Goal: Complete application form

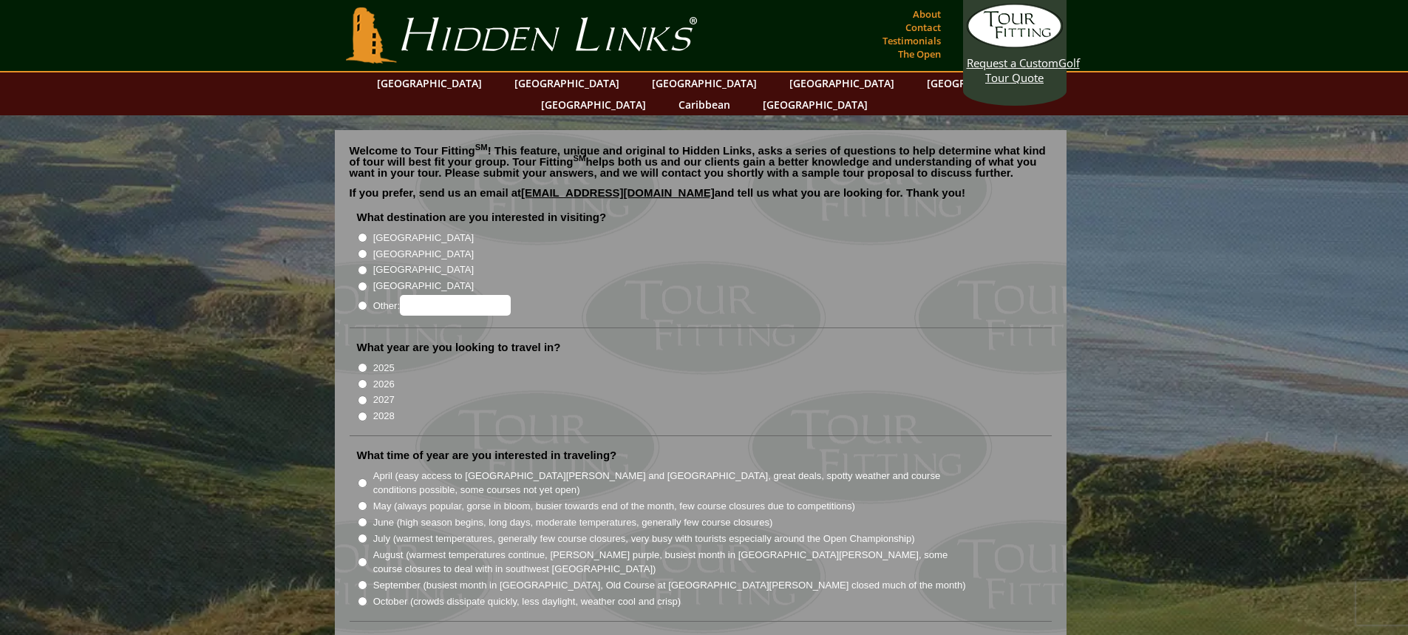
click at [384, 247] on label "[GEOGRAPHIC_DATA]" at bounding box center [423, 254] width 101 height 15
click at [367, 249] on input "[GEOGRAPHIC_DATA]" at bounding box center [363, 254] width 10 height 10
radio input "true"
click at [384, 377] on label "2026" at bounding box center [383, 384] width 21 height 15
click at [367, 379] on input "2026" at bounding box center [363, 384] width 10 height 10
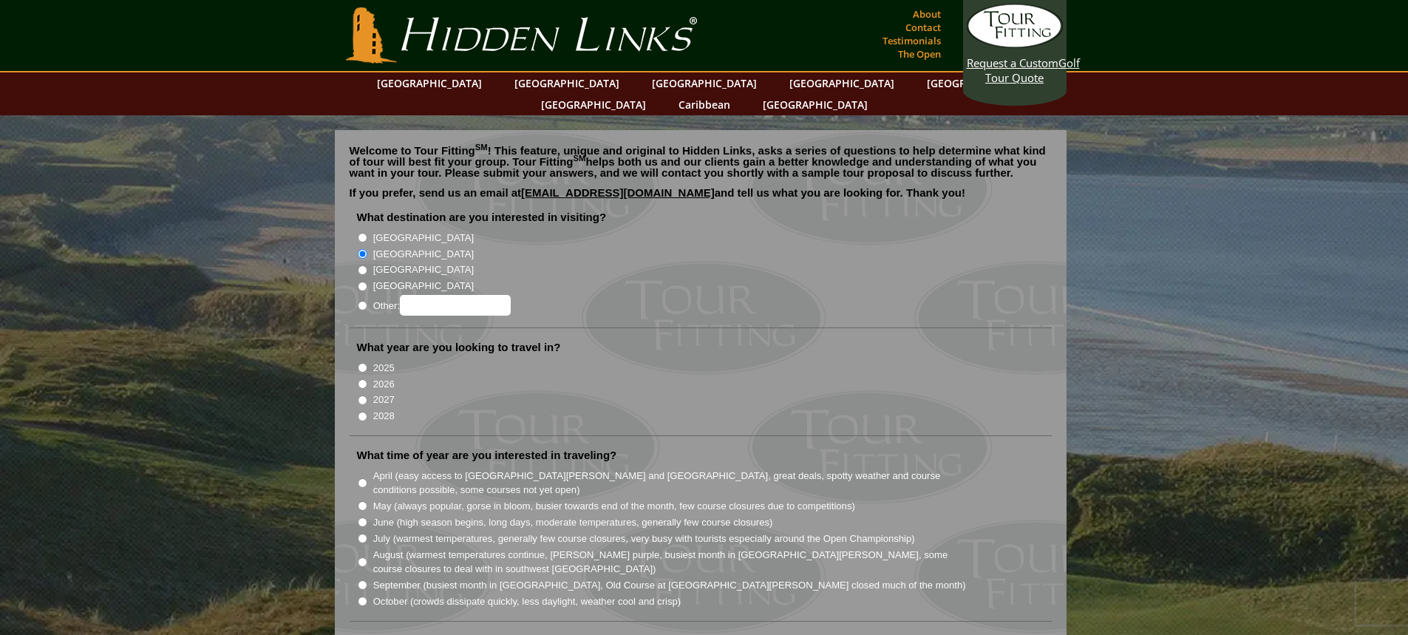
radio input "true"
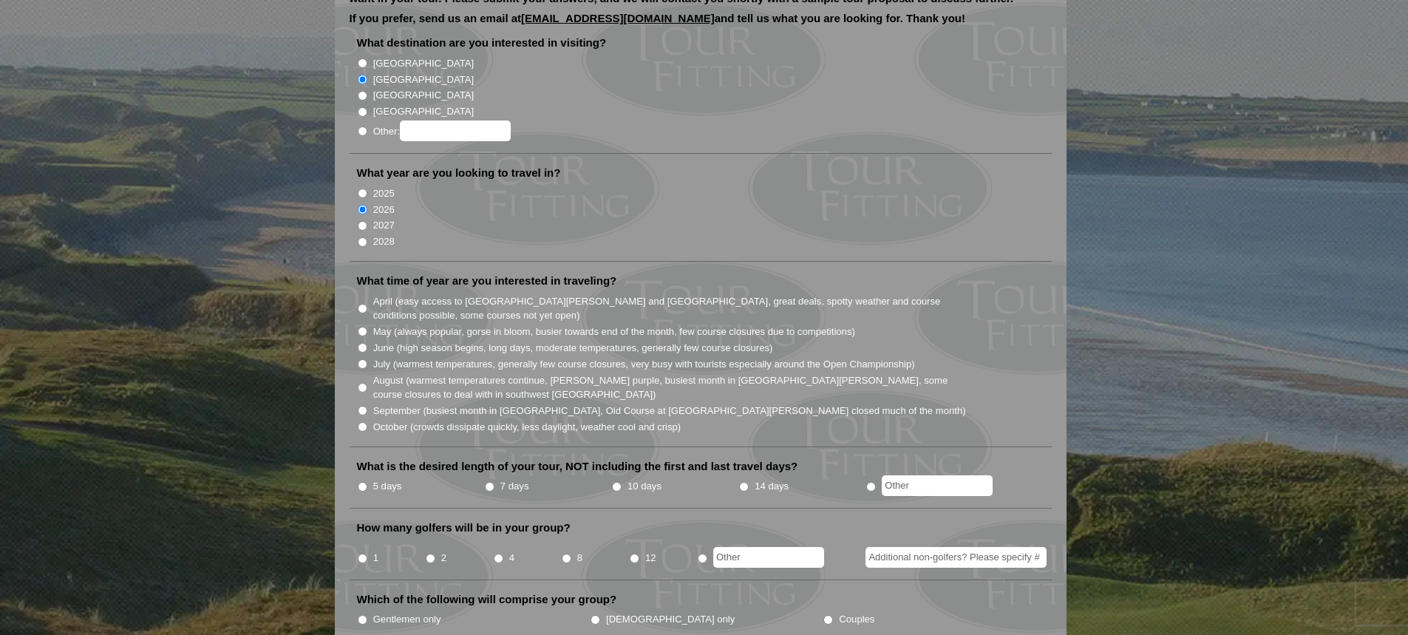
scroll to position [222, 0]
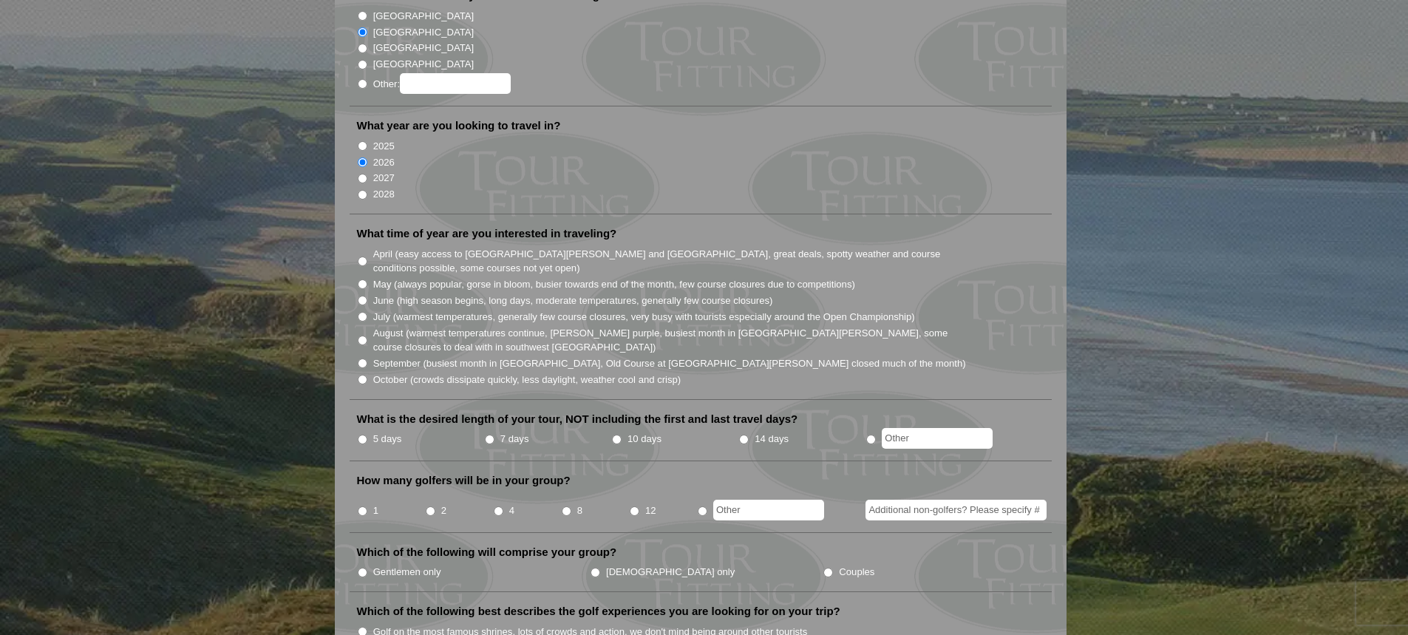
click at [362, 296] on input "June (high season begins, long days, moderate temperatures, generally few cours…" at bounding box center [363, 301] width 10 height 10
radio input "true"
click at [361, 279] on input "May (always popular, gorse in bloom, busier towards end of the month, few cours…" at bounding box center [363, 284] width 10 height 10
radio input "true"
click at [364, 296] on input "June (high season begins, long days, moderate temperatures, generally few cours…" at bounding box center [363, 301] width 10 height 10
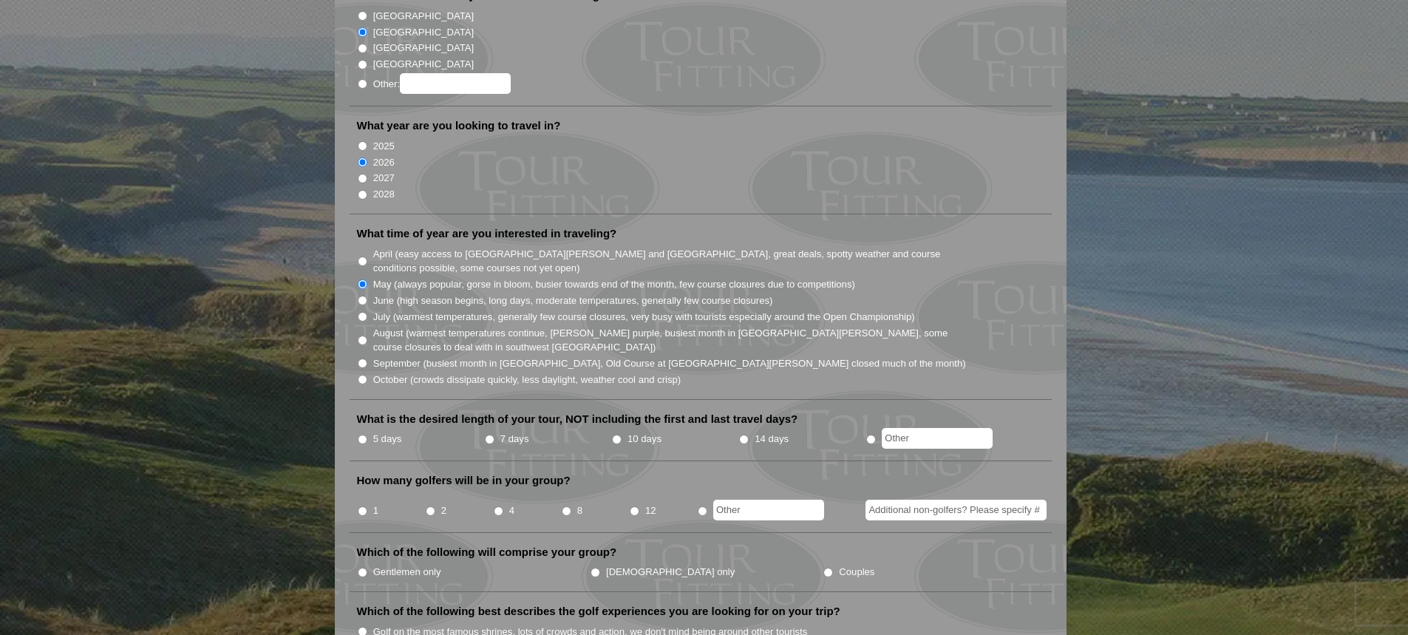
radio input "true"
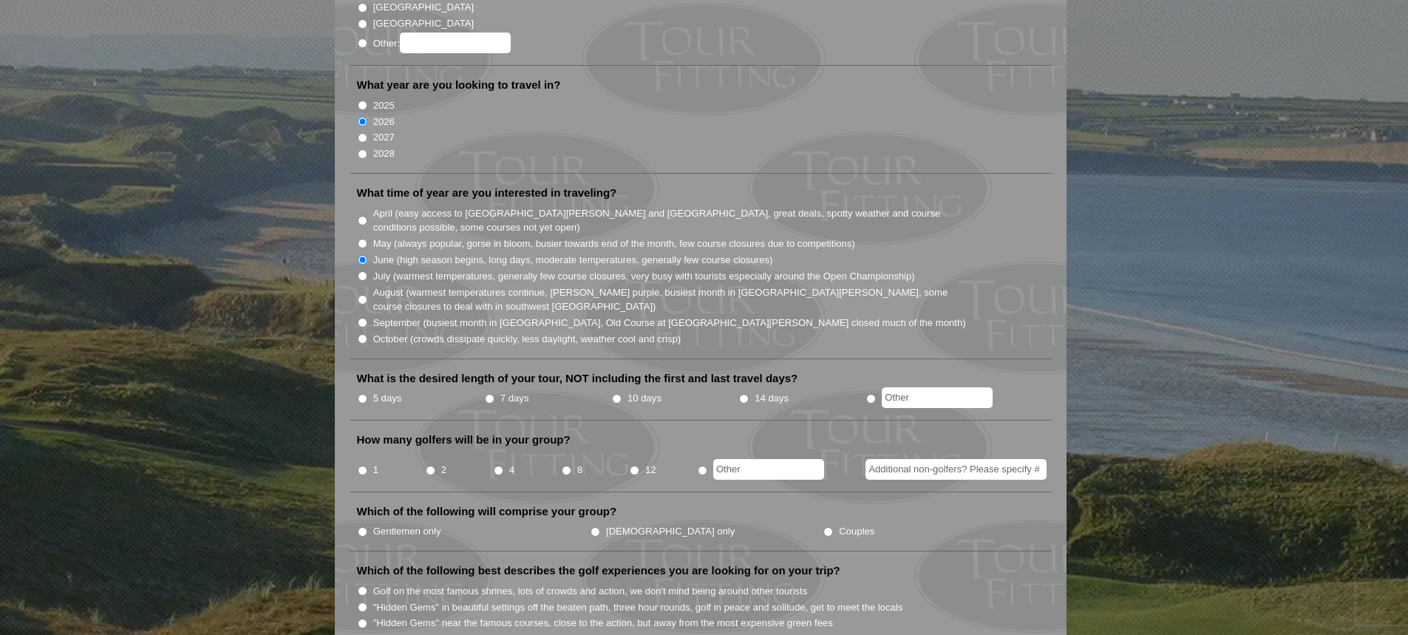
scroll to position [296, 0]
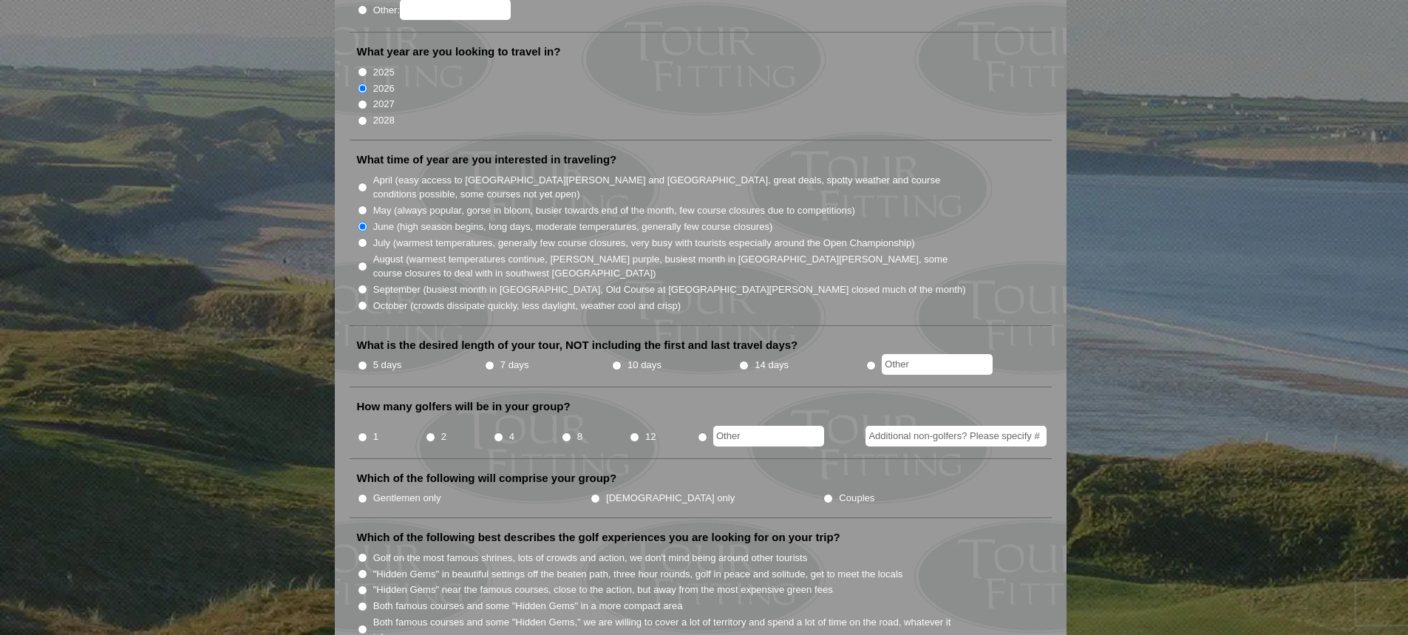
click at [378, 358] on label "5 days" at bounding box center [387, 365] width 29 height 15
click at [367, 361] on input "5 days" at bounding box center [363, 366] width 10 height 10
radio input "true"
click at [503, 418] on li "4" at bounding box center [527, 432] width 68 height 29
click at [499, 432] on input "4" at bounding box center [499, 437] width 10 height 10
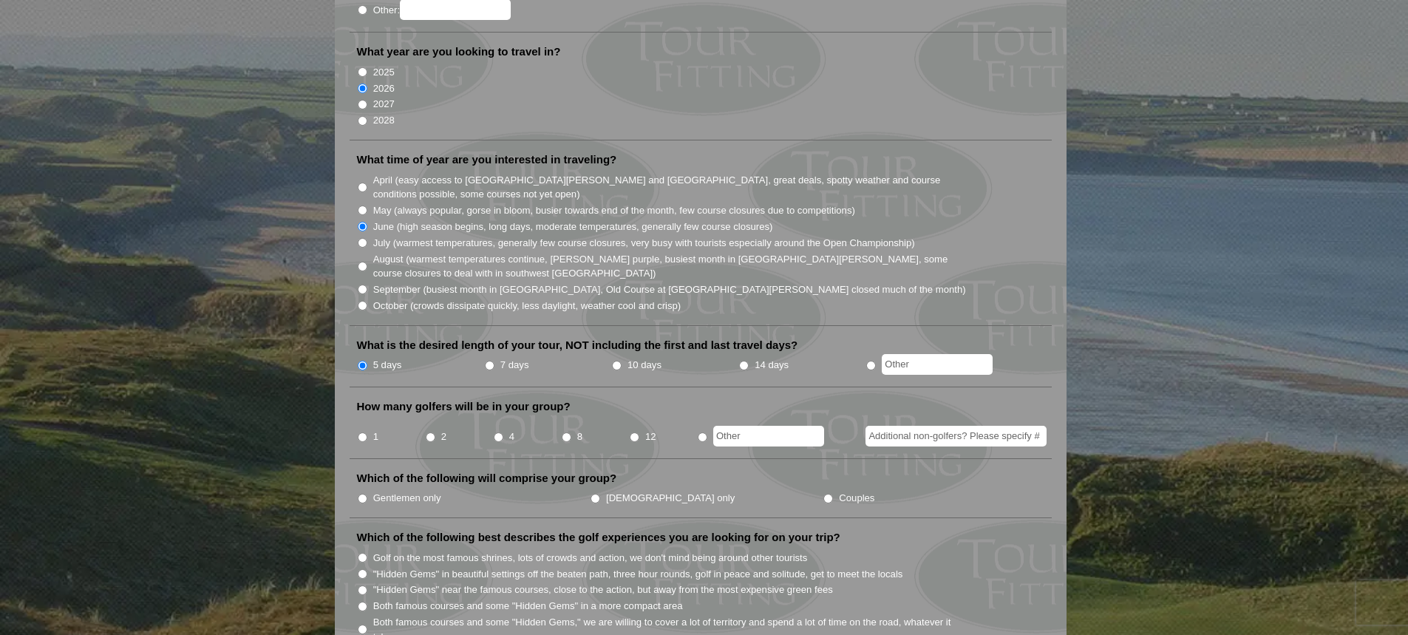
radio input "true"
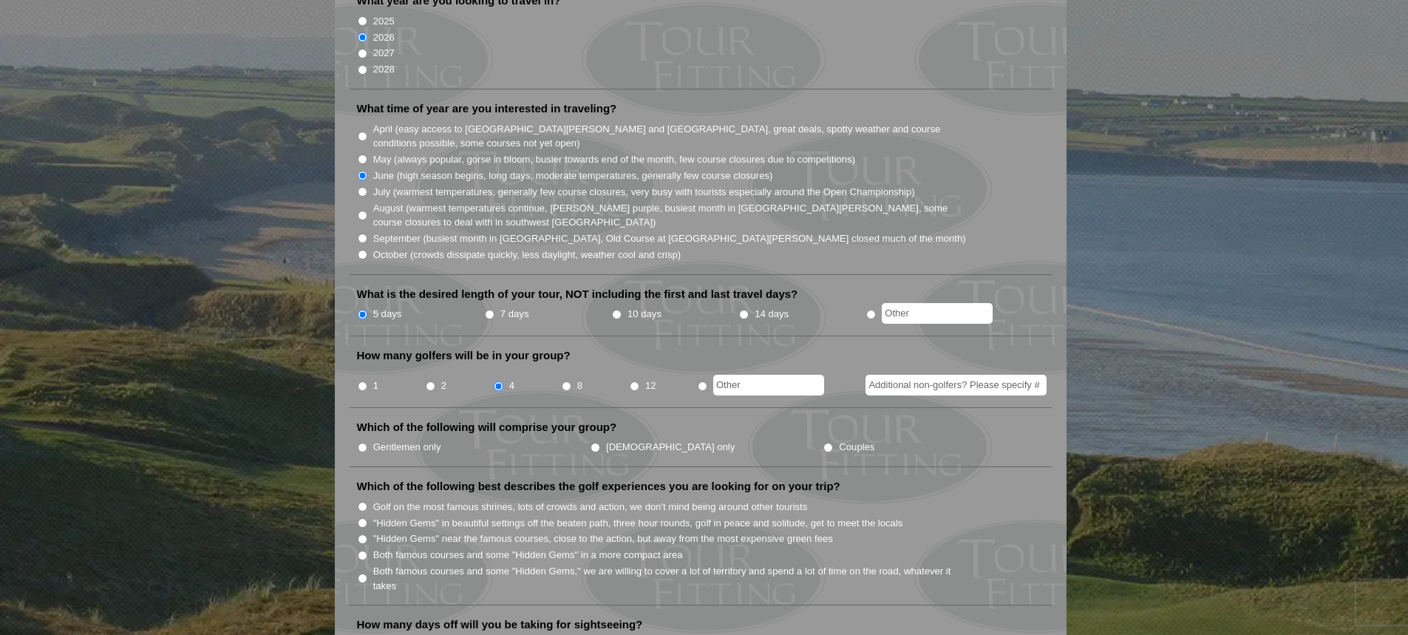
scroll to position [369, 0]
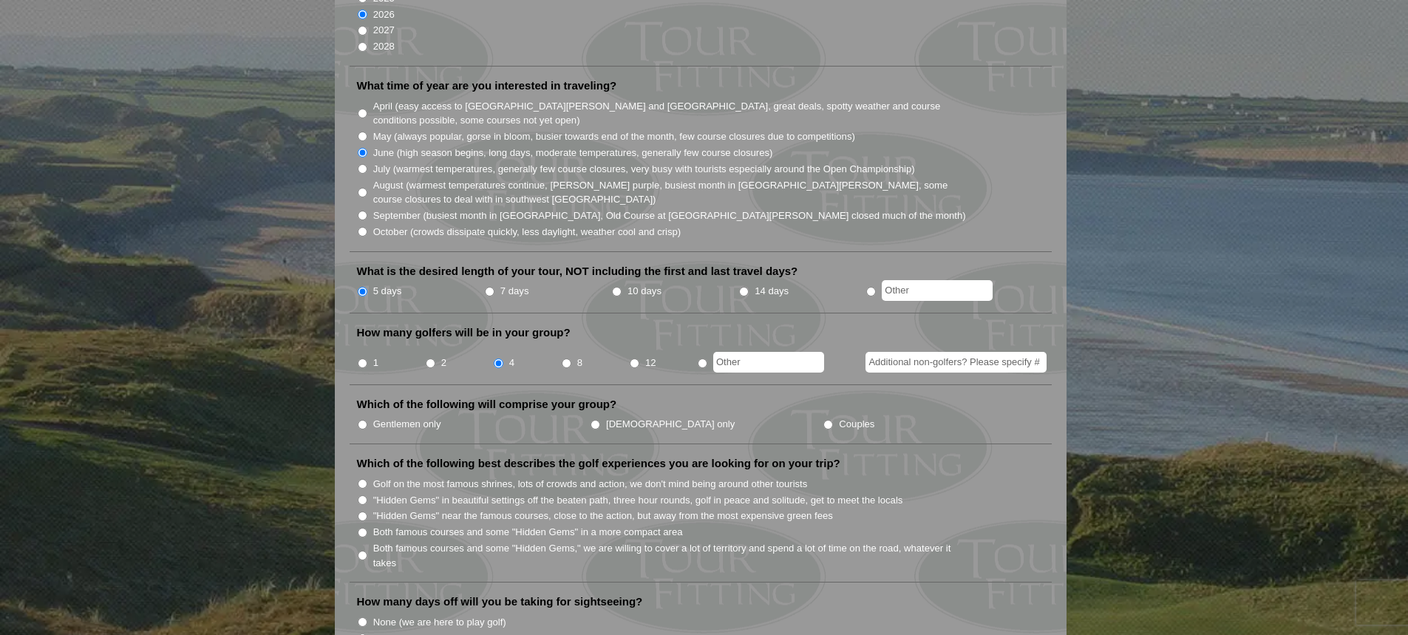
click at [409, 417] on label "Gentlemen only" at bounding box center [407, 424] width 68 height 15
click at [367, 420] on input "Gentlemen only" at bounding box center [363, 425] width 10 height 10
radio input "true"
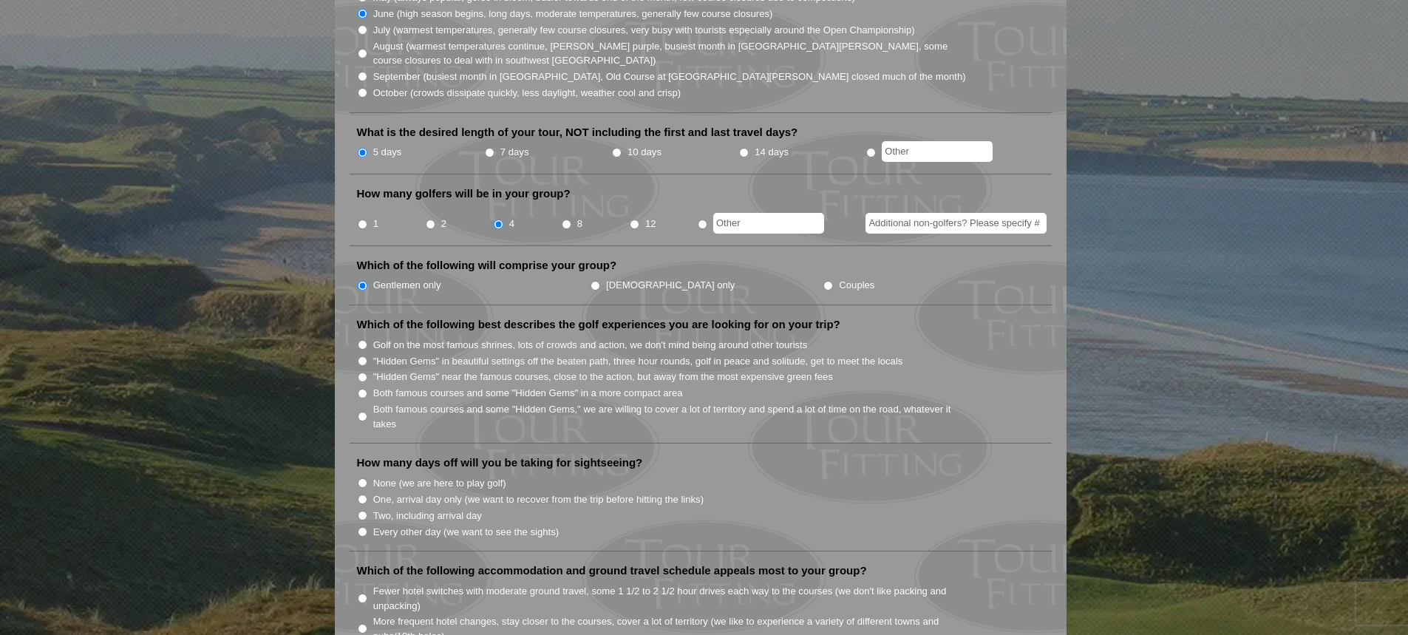
scroll to position [517, 0]
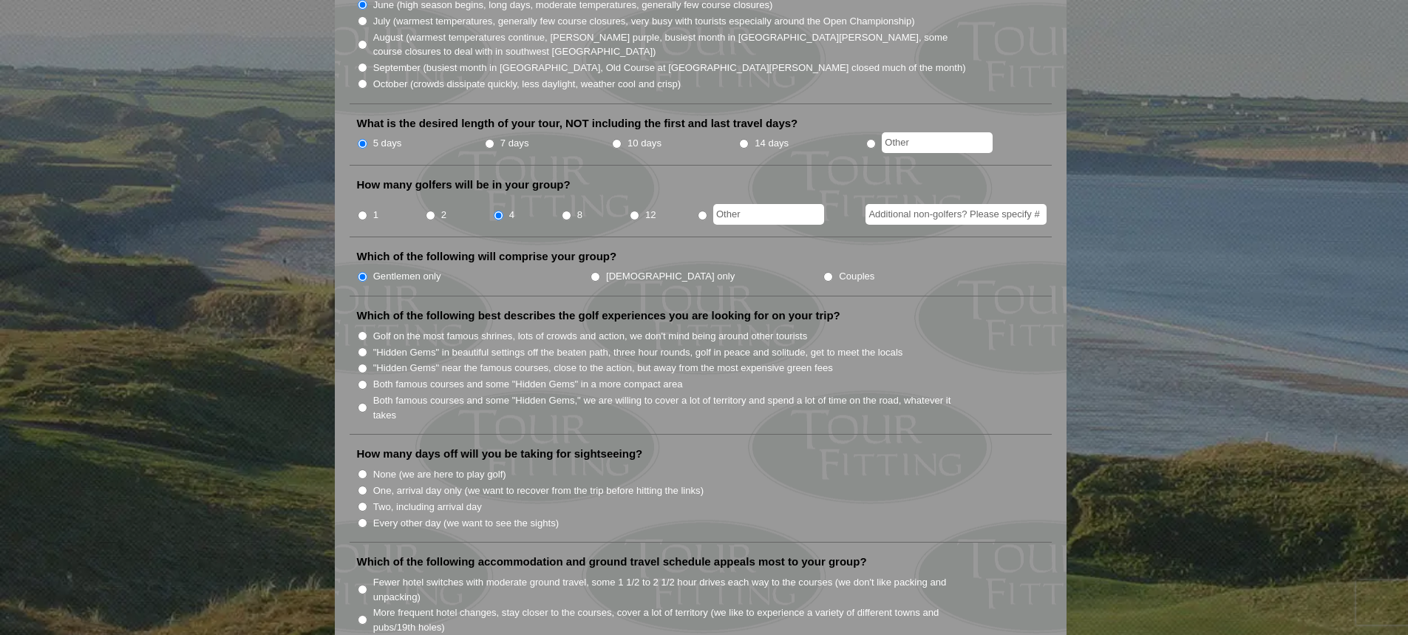
click at [477, 329] on label "Golf on the most famous shrines, lots of crowds and action, we don't mind being…" at bounding box center [590, 336] width 435 height 15
click at [367, 331] on input "Golf on the most famous shrines, lots of crowds and action, we don't mind being…" at bounding box center [363, 336] width 10 height 10
radio input "true"
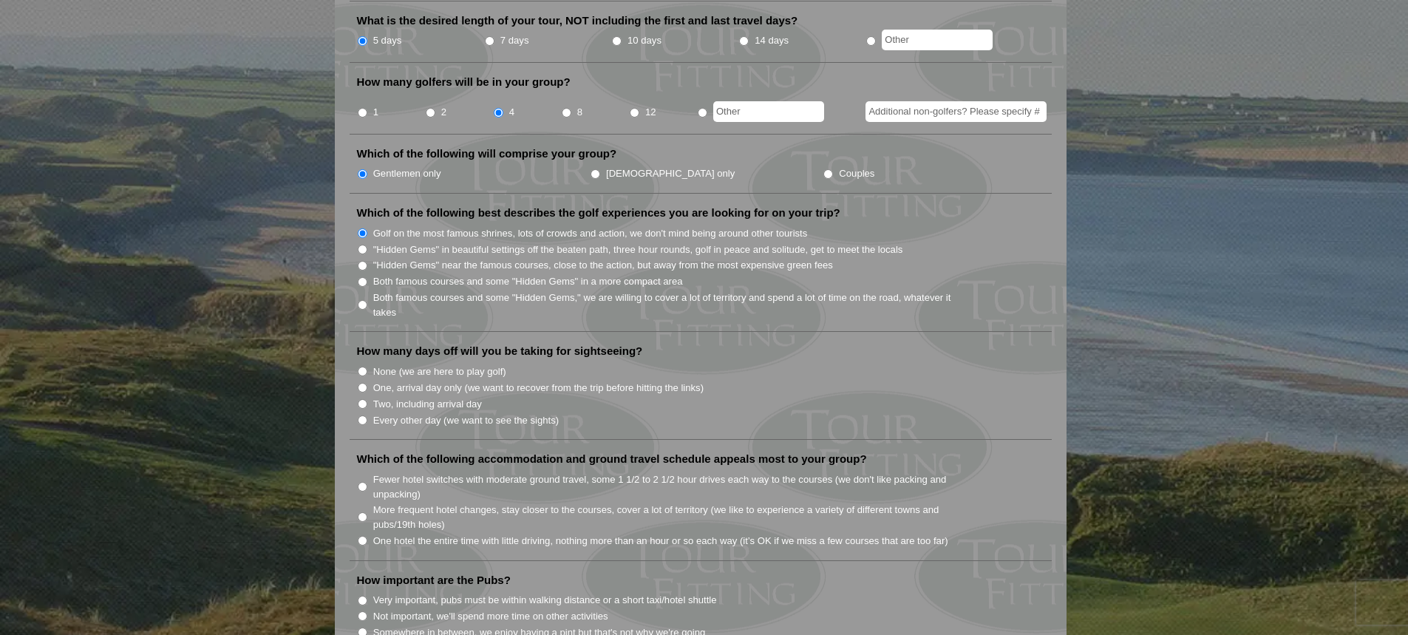
scroll to position [665, 0]
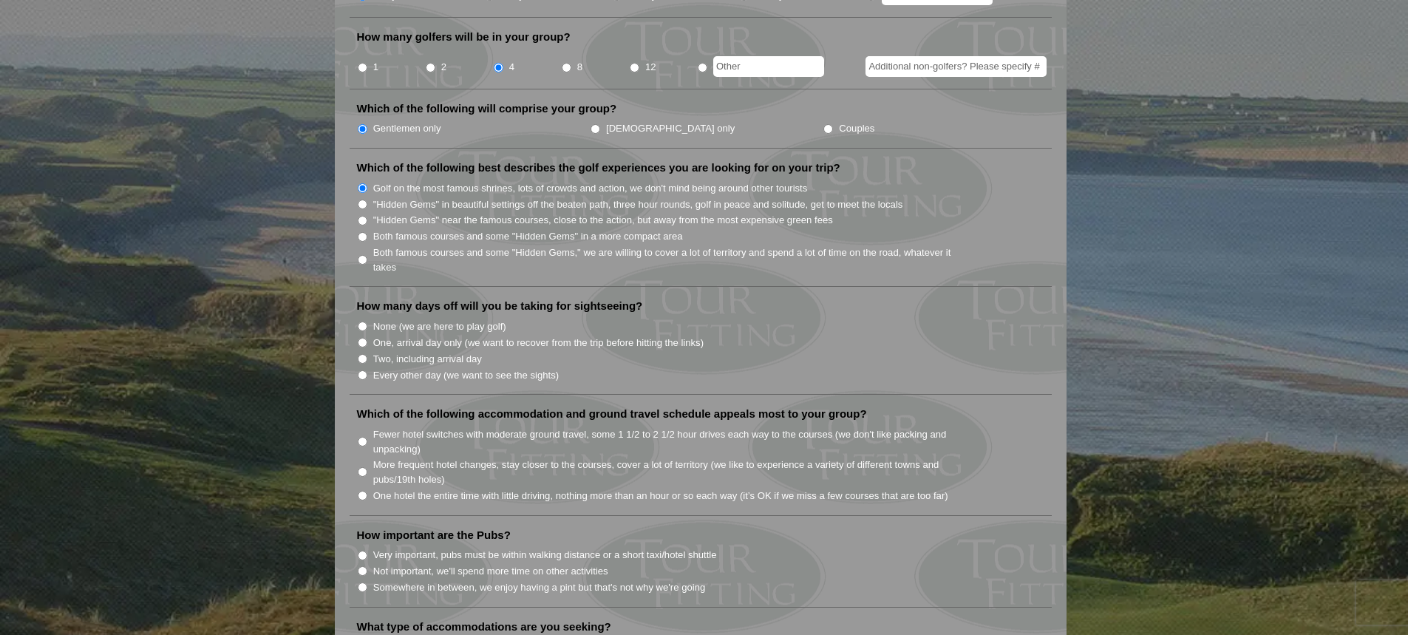
click at [445, 319] on label "None (we are here to play golf)" at bounding box center [439, 326] width 133 height 15
click at [367, 321] on input "None (we are here to play golf)" at bounding box center [363, 326] width 10 height 10
radio input "true"
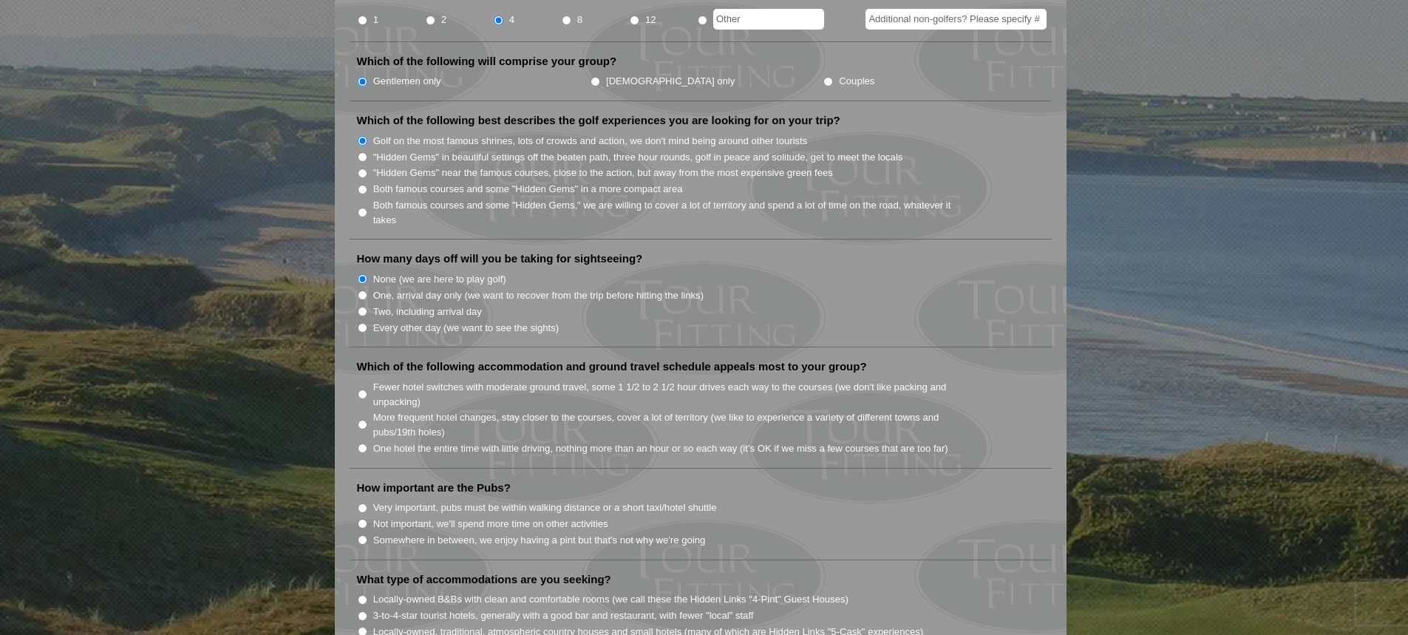
scroll to position [739, 0]
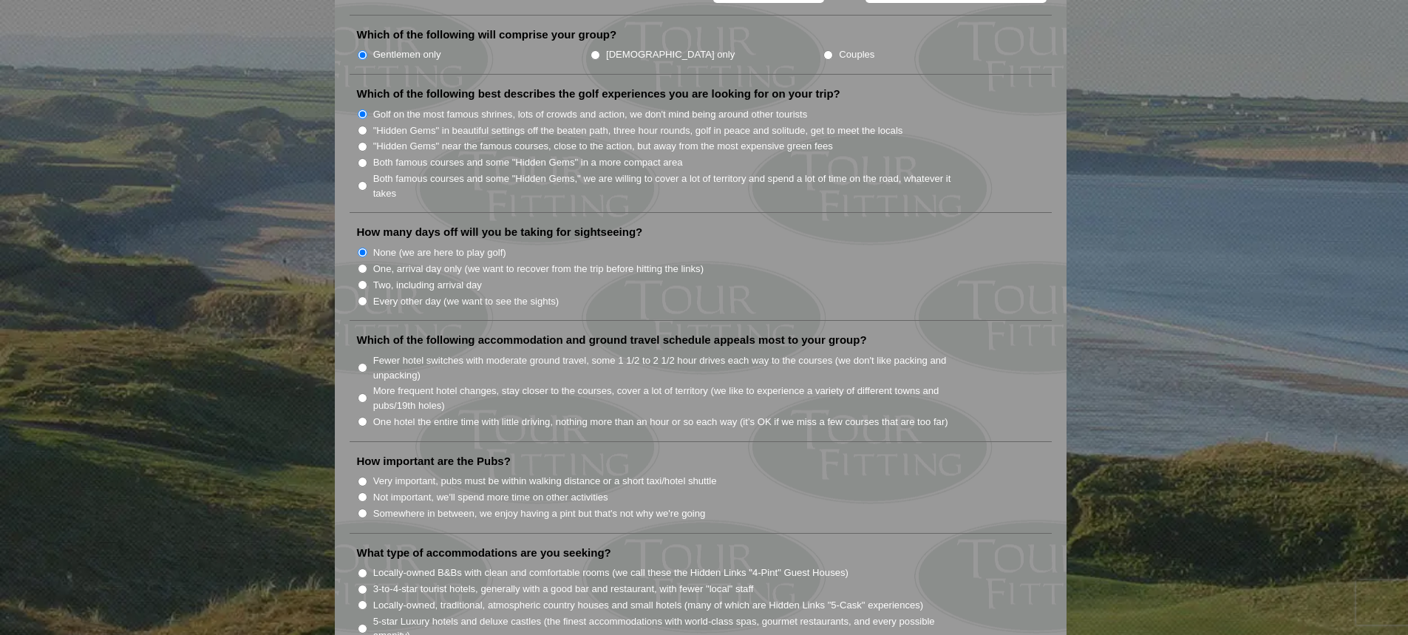
click at [485, 262] on label "One, arrival day only (we want to recover from the trip before hitting the link…" at bounding box center [538, 269] width 330 height 15
click at [367, 264] on input "One, arrival day only (we want to recover from the trip before hitting the link…" at bounding box center [363, 269] width 10 height 10
radio input "true"
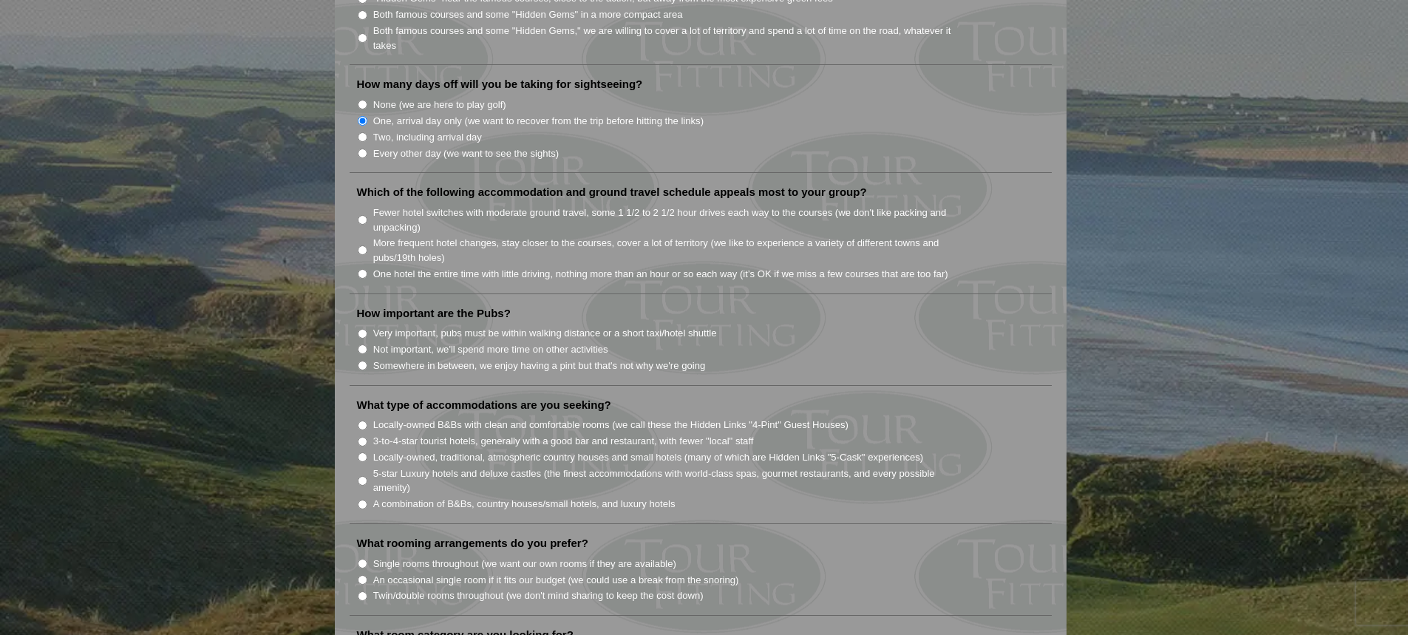
scroll to position [961, 0]
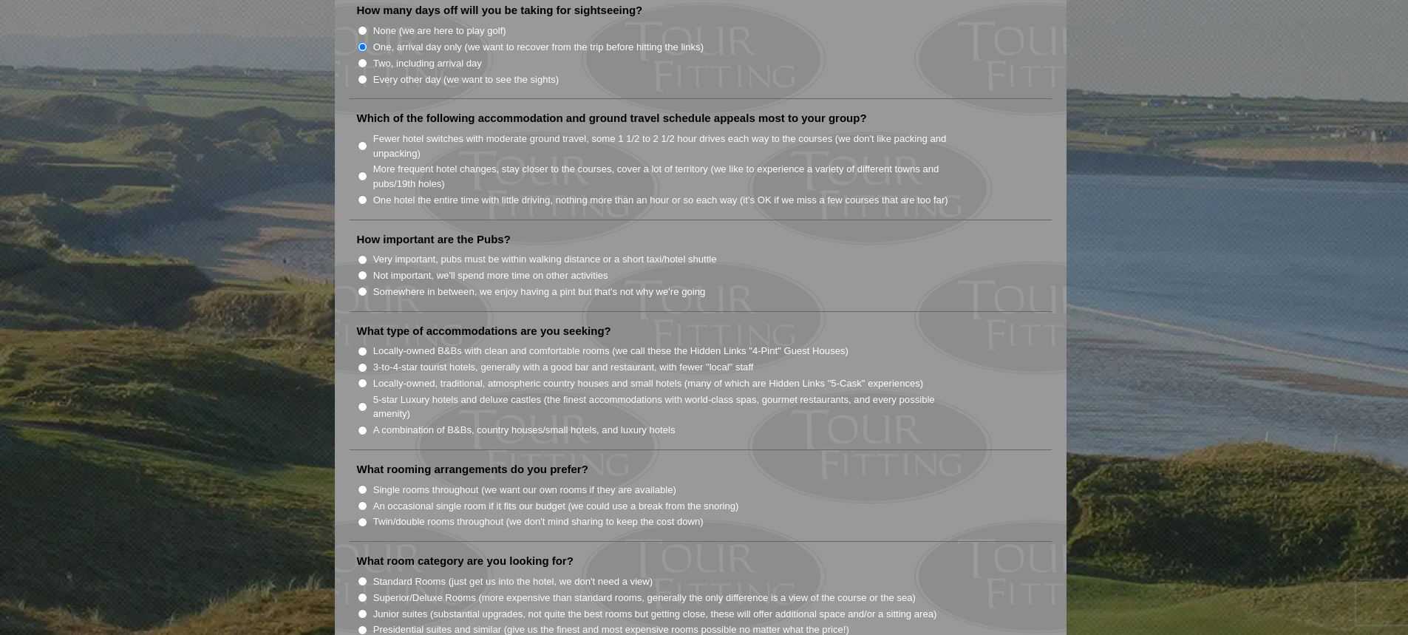
click at [485, 193] on label "One hotel the entire time with little driving, nothing more than an hour or so …" at bounding box center [660, 200] width 575 height 15
click at [367, 195] on input "One hotel the entire time with little driving, nothing more than an hour or so …" at bounding box center [363, 200] width 10 height 10
radio input "true"
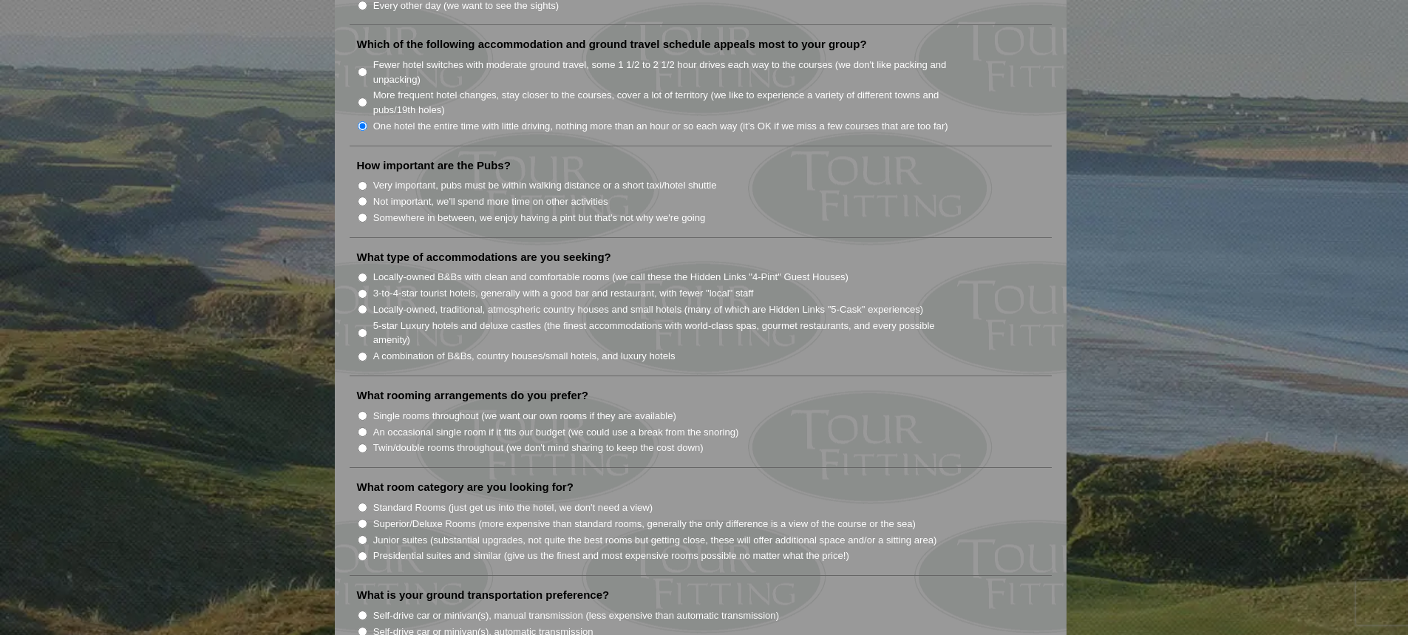
click at [522, 178] on label "Very important, pubs must be within walking distance or a short taxi/hotel shut…" at bounding box center [545, 185] width 344 height 15
click at [367, 181] on input "Very important, pubs must be within walking distance or a short taxi/hotel shut…" at bounding box center [363, 186] width 10 height 10
radio input "true"
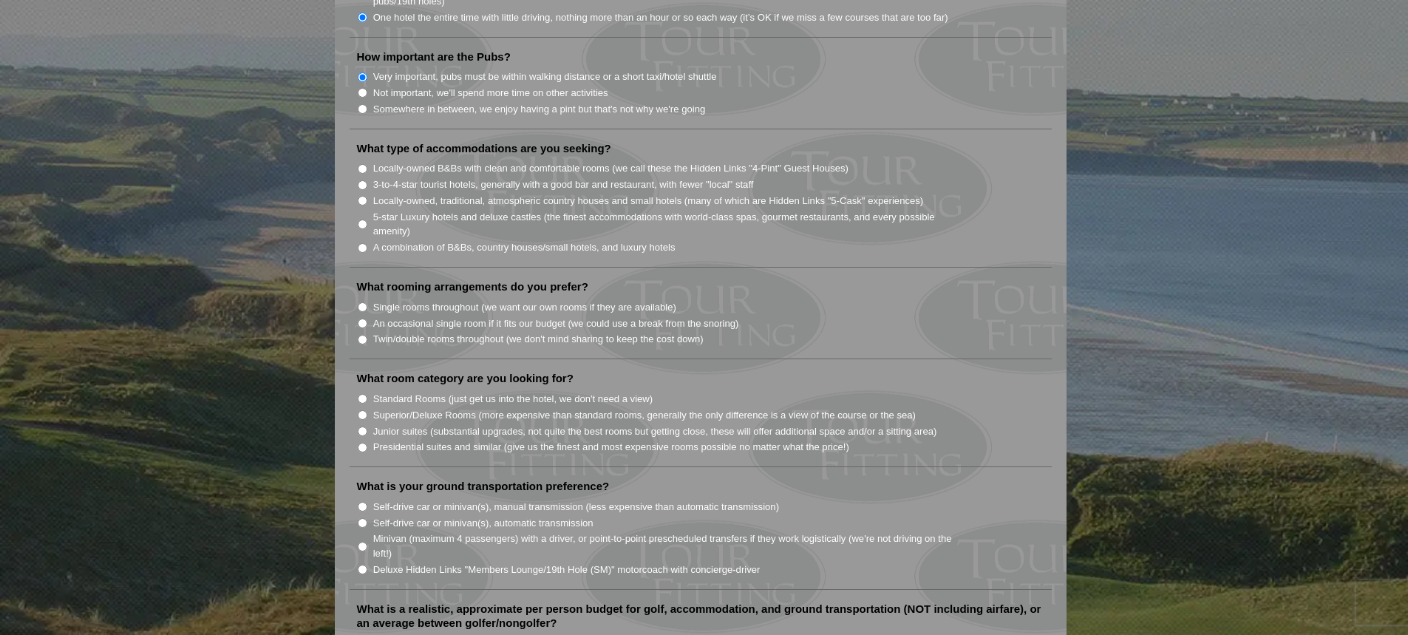
scroll to position [1182, 0]
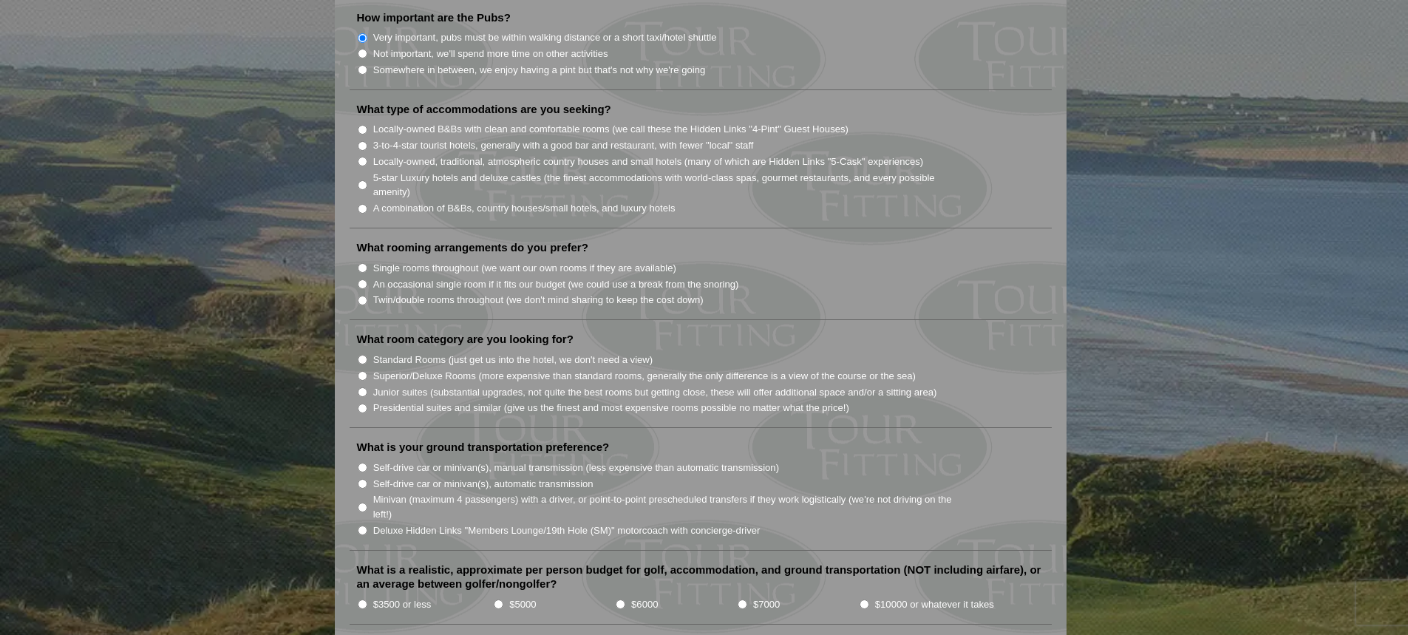
click at [486, 138] on label "3-to-4-star tourist hotels, generally with a good bar and restaurant, with fewe…" at bounding box center [563, 145] width 381 height 15
click at [367, 141] on input "3-to-4-star tourist hotels, generally with a good bar and restaurant, with fewe…" at bounding box center [363, 146] width 10 height 10
radio input "true"
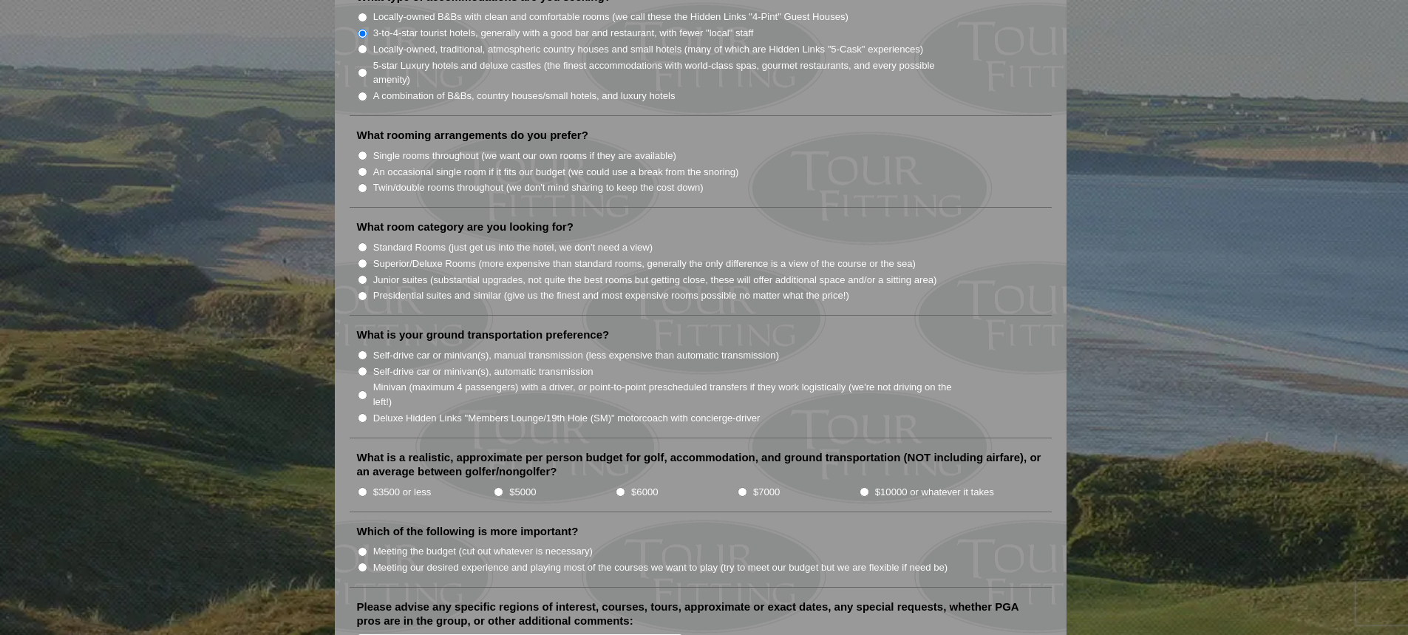
scroll to position [1330, 0]
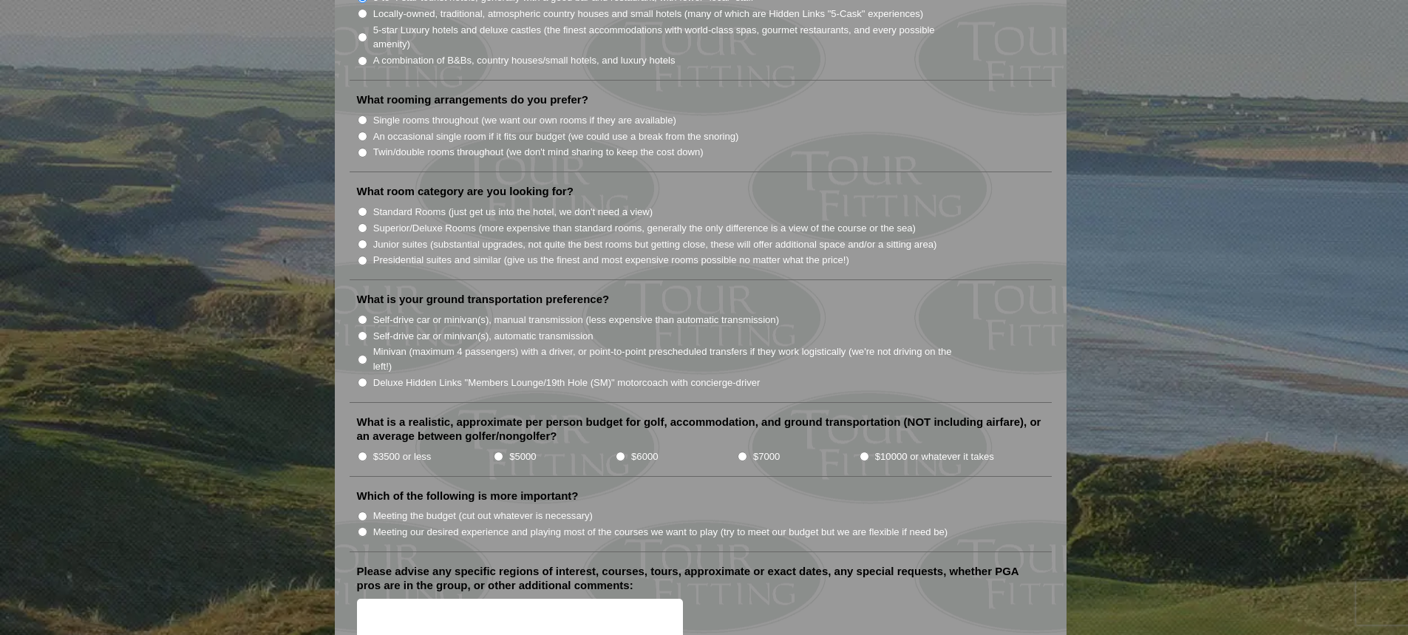
click at [453, 113] on label "Single rooms throughout (we want our own rooms if they are available)" at bounding box center [524, 120] width 303 height 15
click at [367, 115] on input "Single rooms throughout (we want our own rooms if they are available)" at bounding box center [363, 120] width 10 height 10
radio input "true"
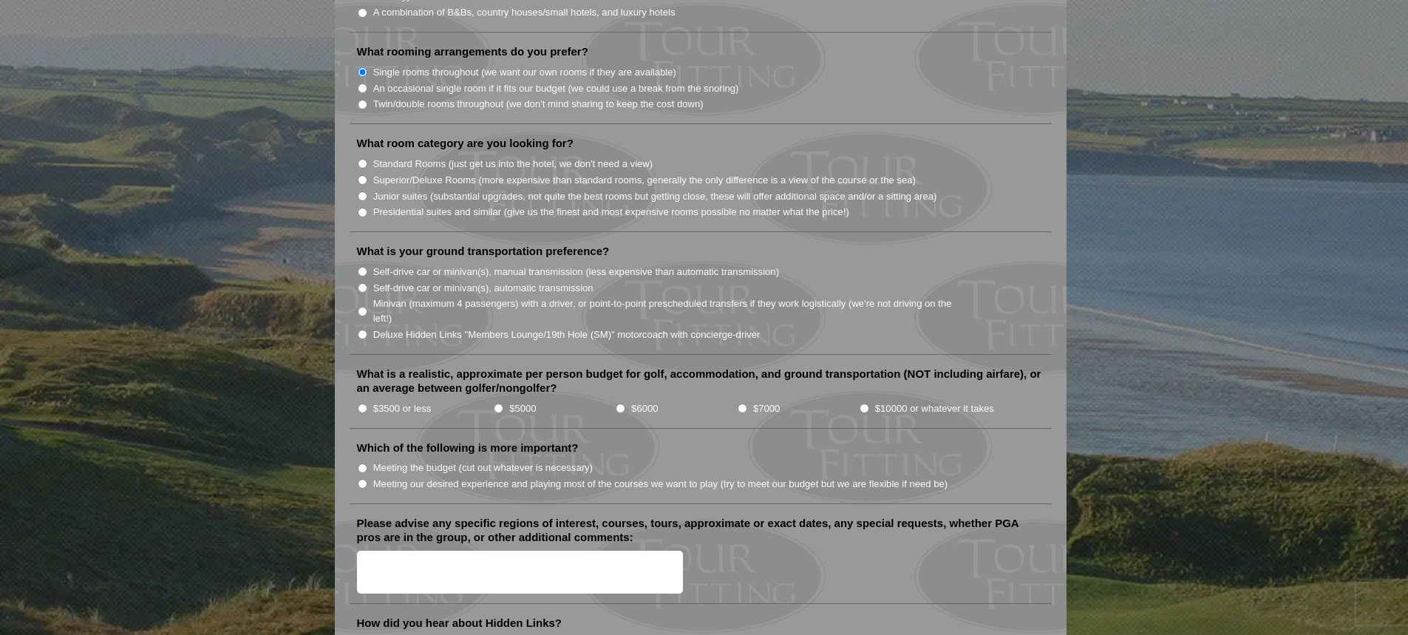
scroll to position [1404, 0]
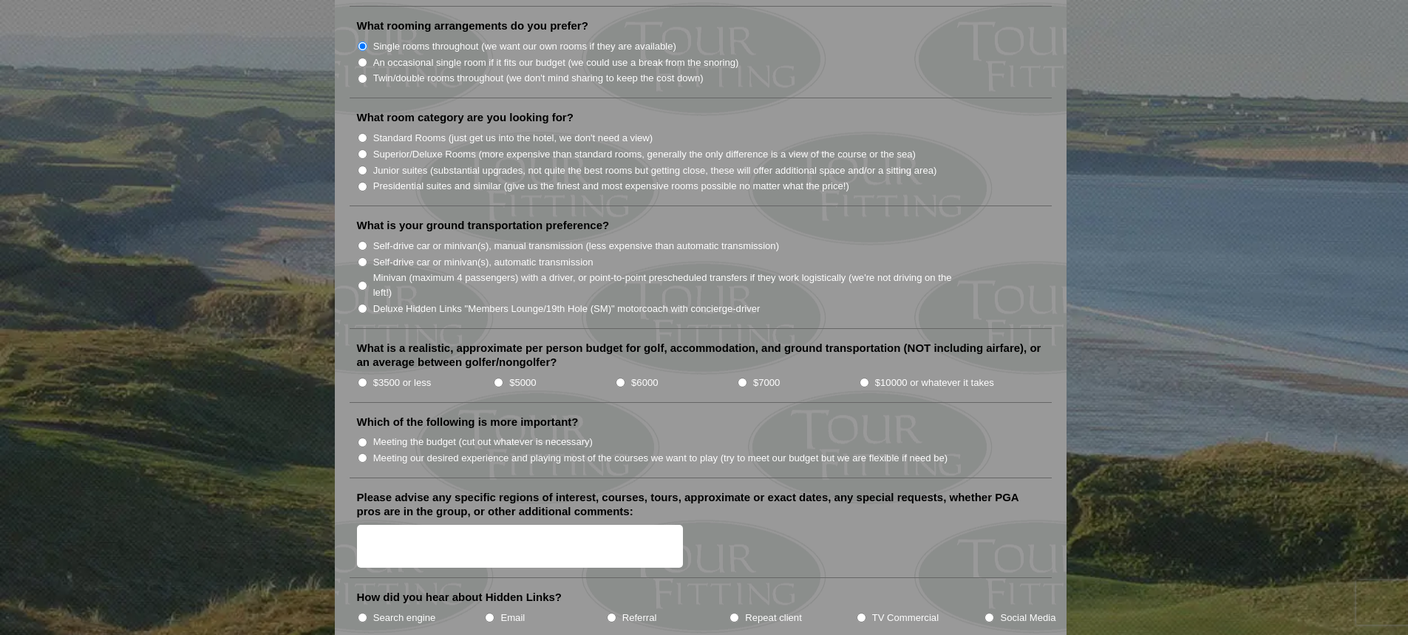
click at [472, 131] on label "Standard Rooms (just get us into the hotel, we don't need a view)" at bounding box center [513, 138] width 280 height 15
click at [367, 133] on input "Standard Rooms (just get us into the hotel, we don't need a view)" at bounding box center [363, 138] width 10 height 10
radio input "true"
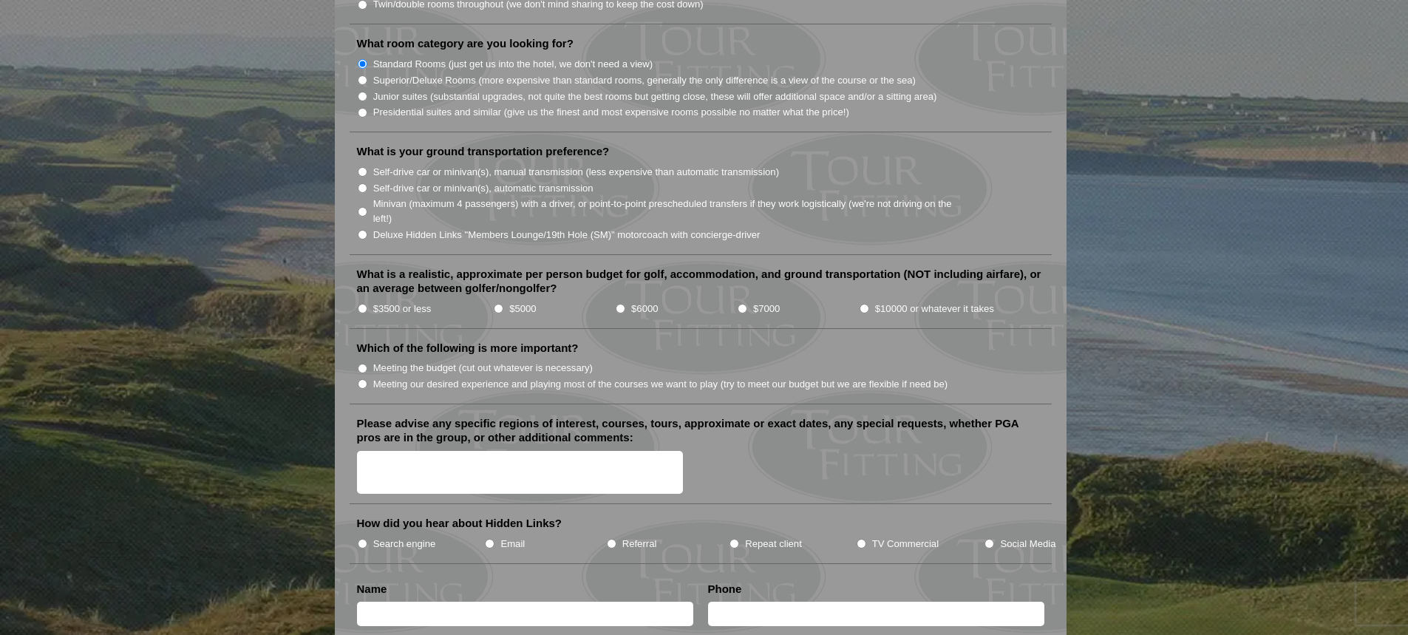
click at [531, 197] on label "Minivan (maximum 4 passengers) with a driver, or point-to-point prescheduled tr…" at bounding box center [670, 211] width 594 height 29
click at [367, 207] on input "Minivan (maximum 4 passengers) with a driver, or point-to-point prescheduled tr…" at bounding box center [363, 212] width 10 height 10
radio input "true"
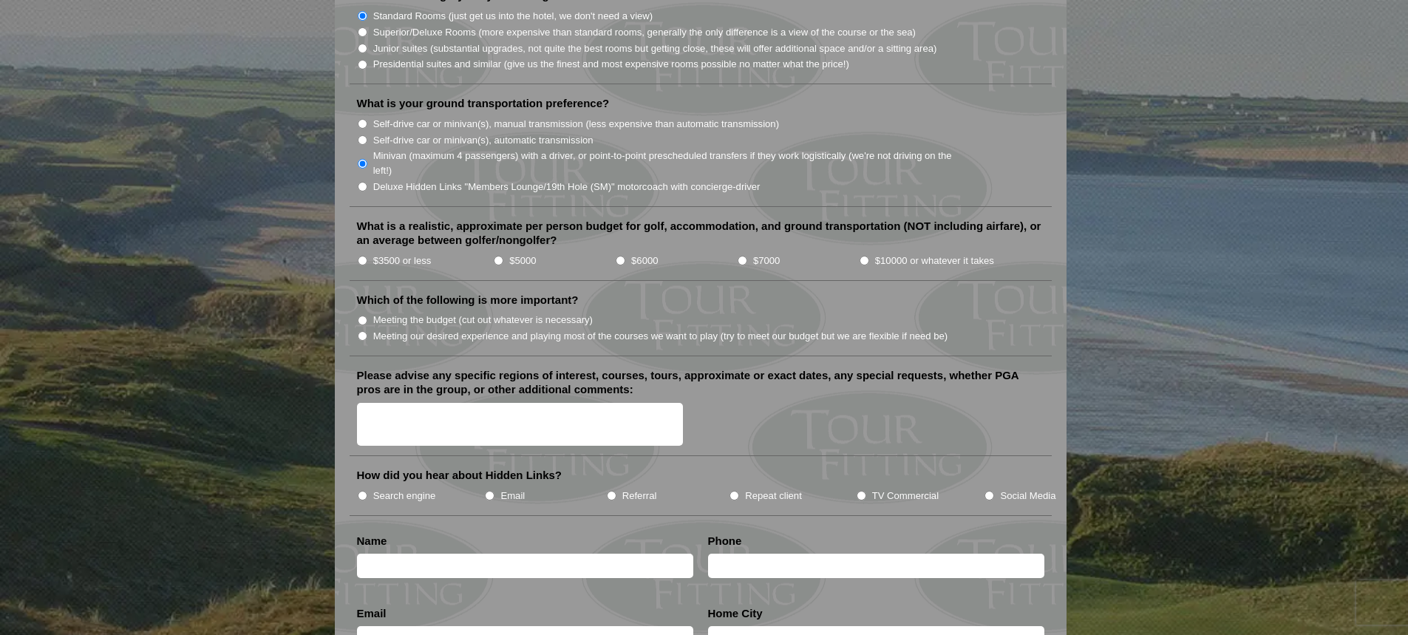
scroll to position [1552, 0]
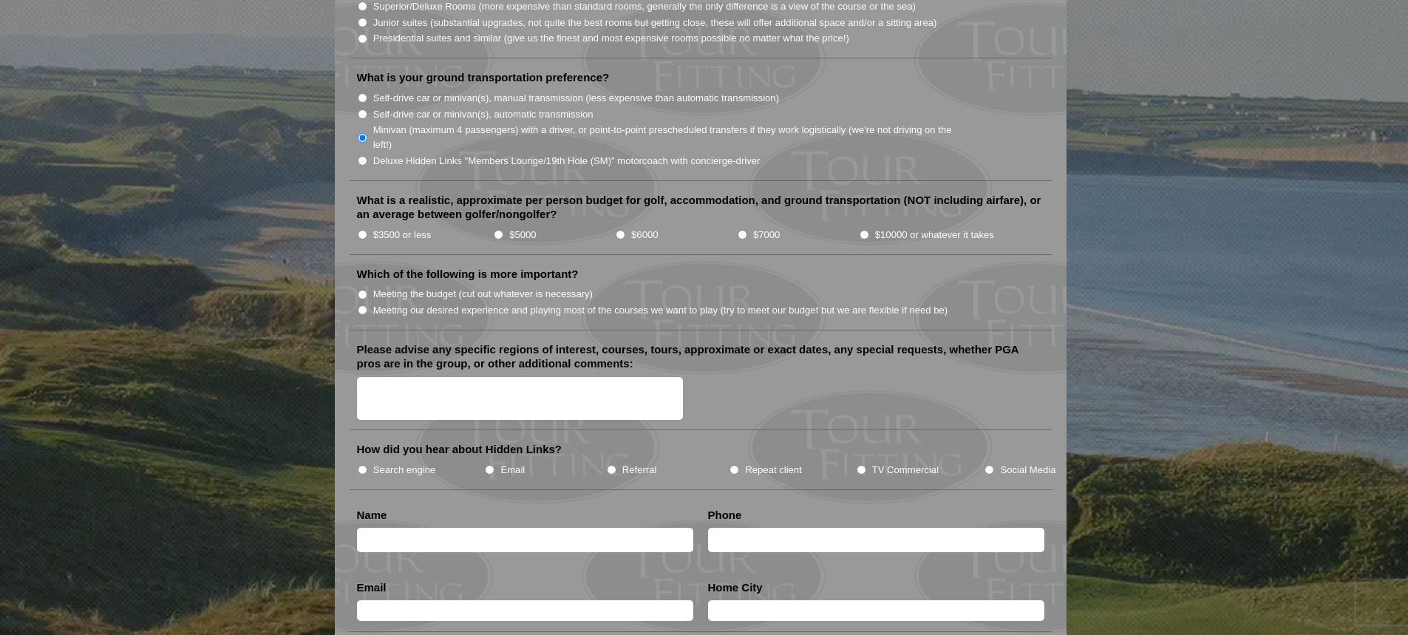
click at [619, 230] on input "$6000" at bounding box center [621, 235] width 10 height 10
radio input "true"
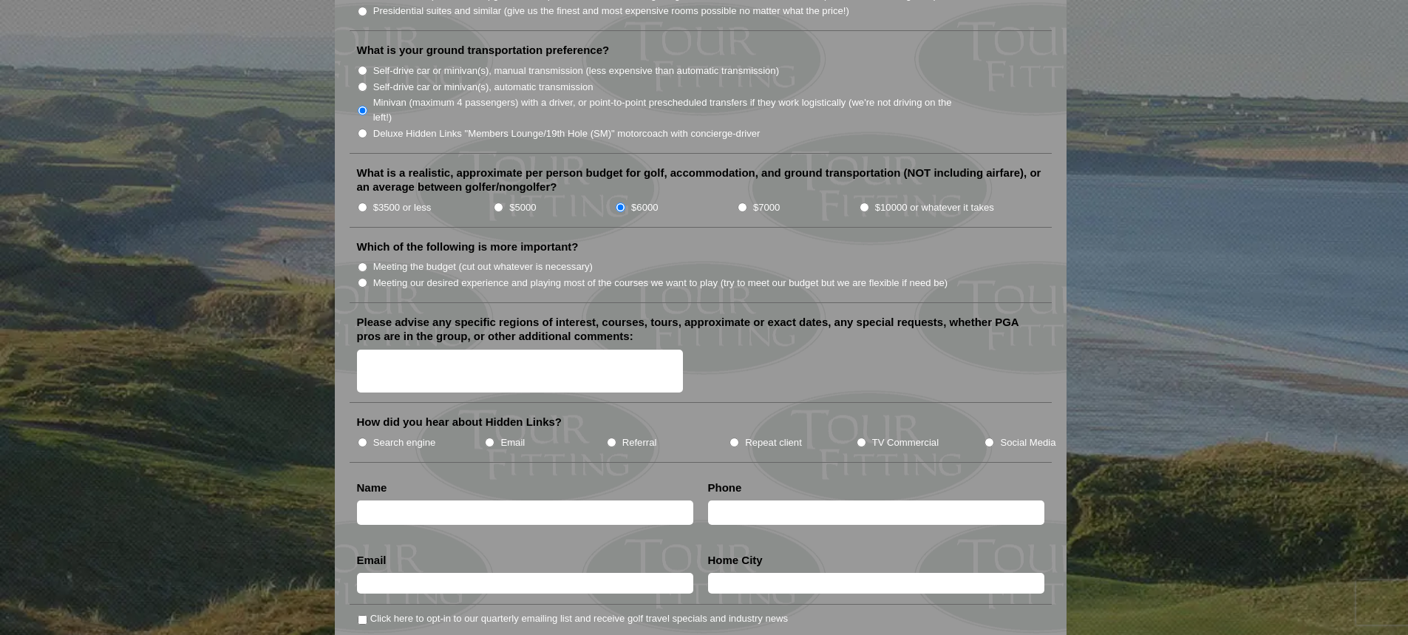
scroll to position [1626, 0]
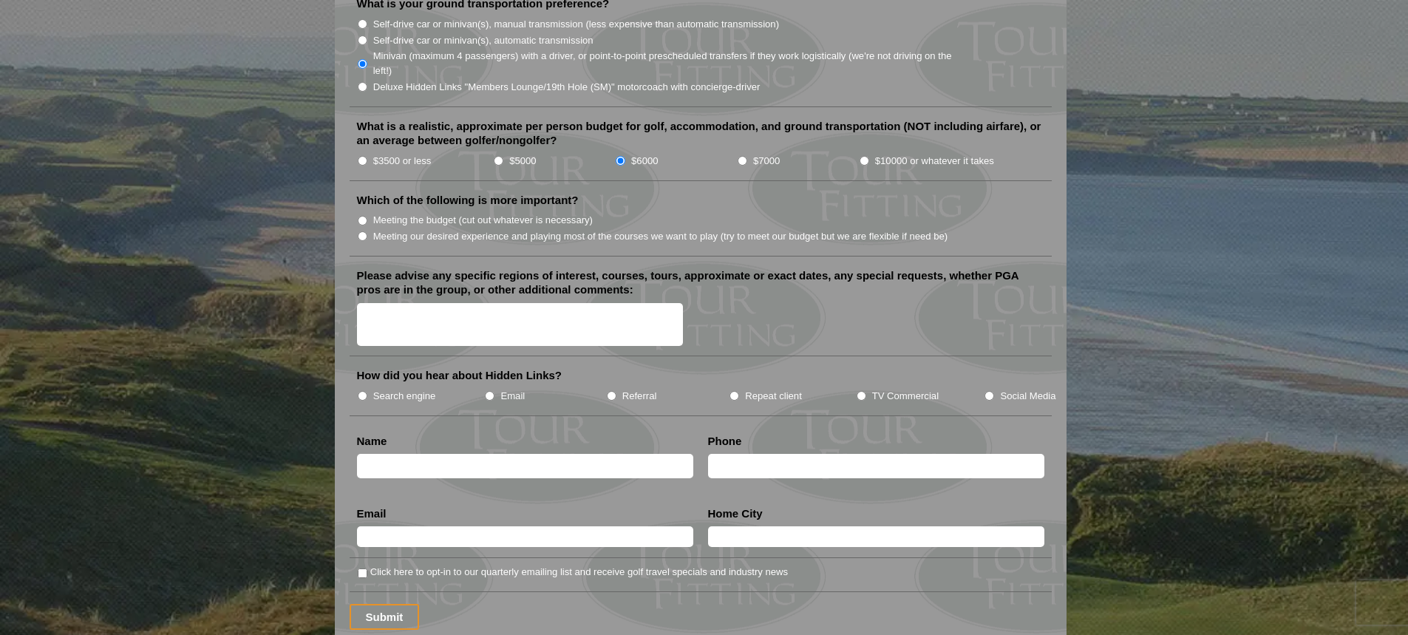
click at [521, 229] on label "Meeting our desired experience and playing most of the courses we want to play …" at bounding box center [660, 236] width 575 height 15
click at [367, 231] on input "Meeting our desired experience and playing most of the courses we want to play …" at bounding box center [363, 236] width 10 height 10
radio input "true"
click at [877, 389] on label "TV Commercial" at bounding box center [905, 396] width 67 height 15
click at [866, 391] on input "TV Commercial" at bounding box center [861, 396] width 10 height 10
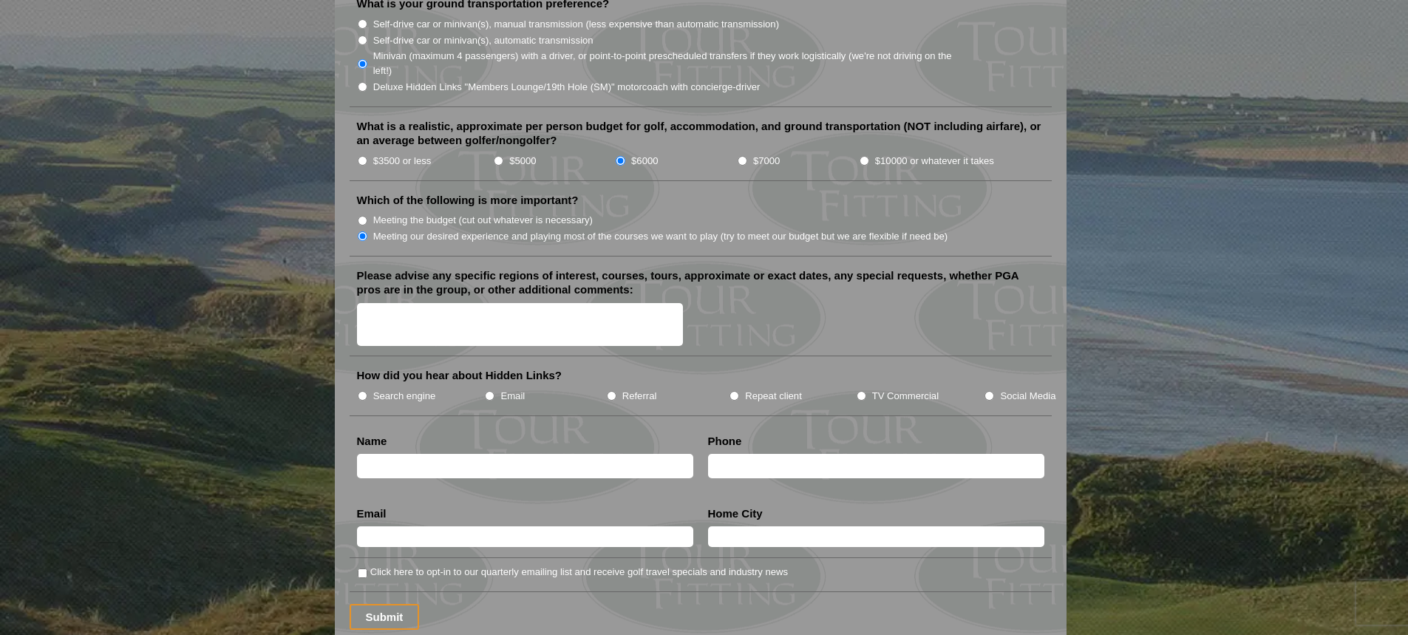
radio input "true"
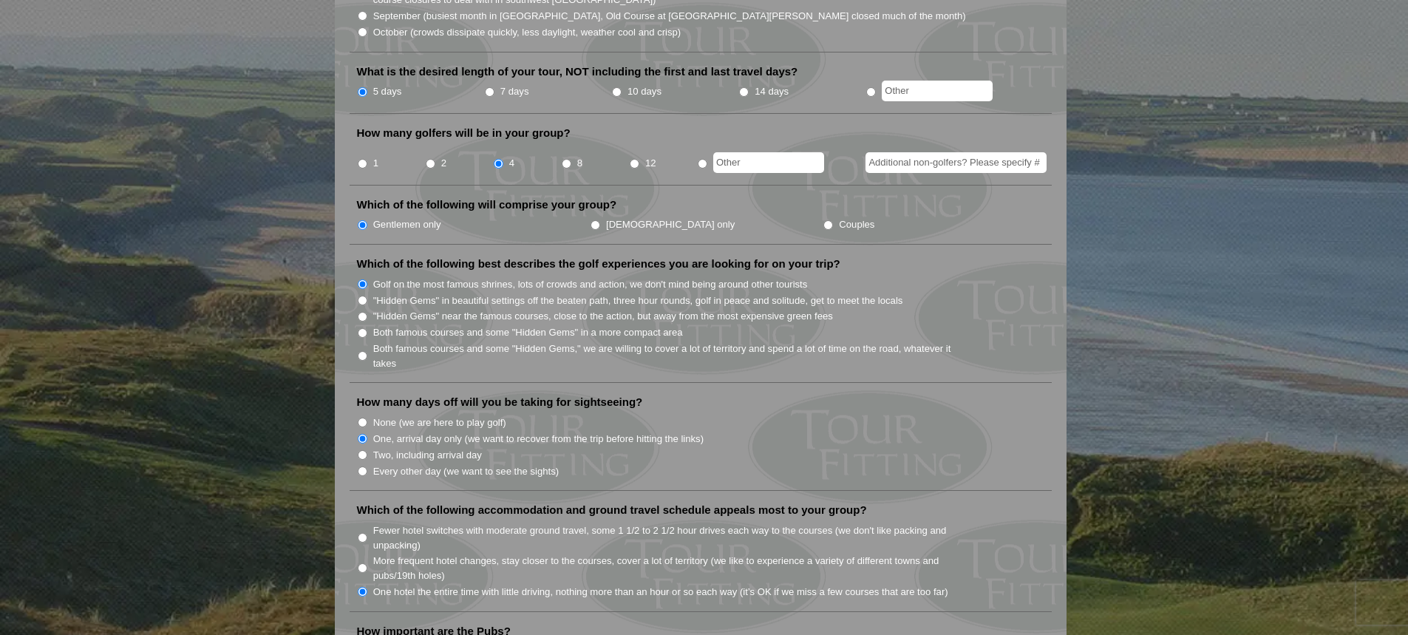
scroll to position [0, 0]
